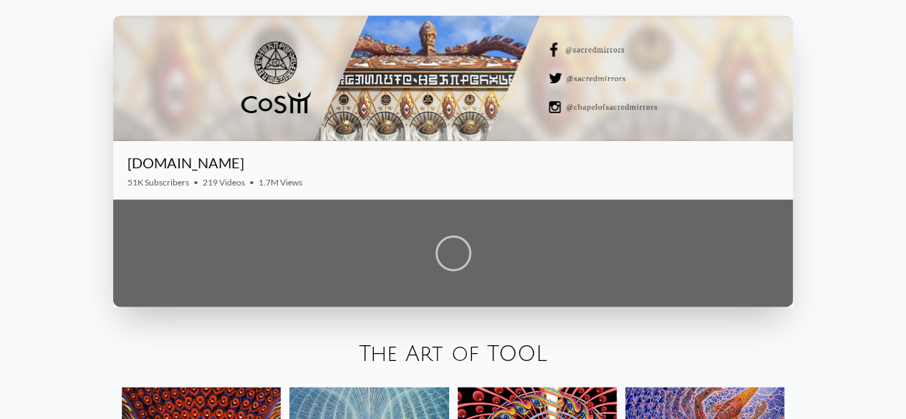
scroll to position [1747, 0]
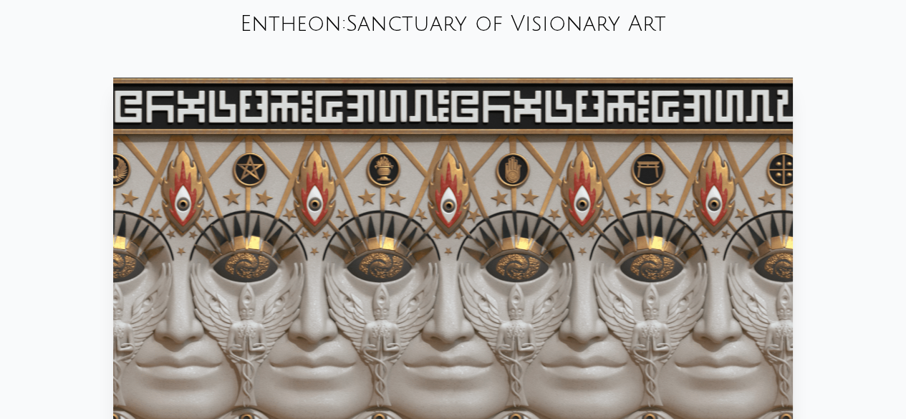
scroll to position [618, 0]
